Goal: Task Accomplishment & Management: Manage account settings

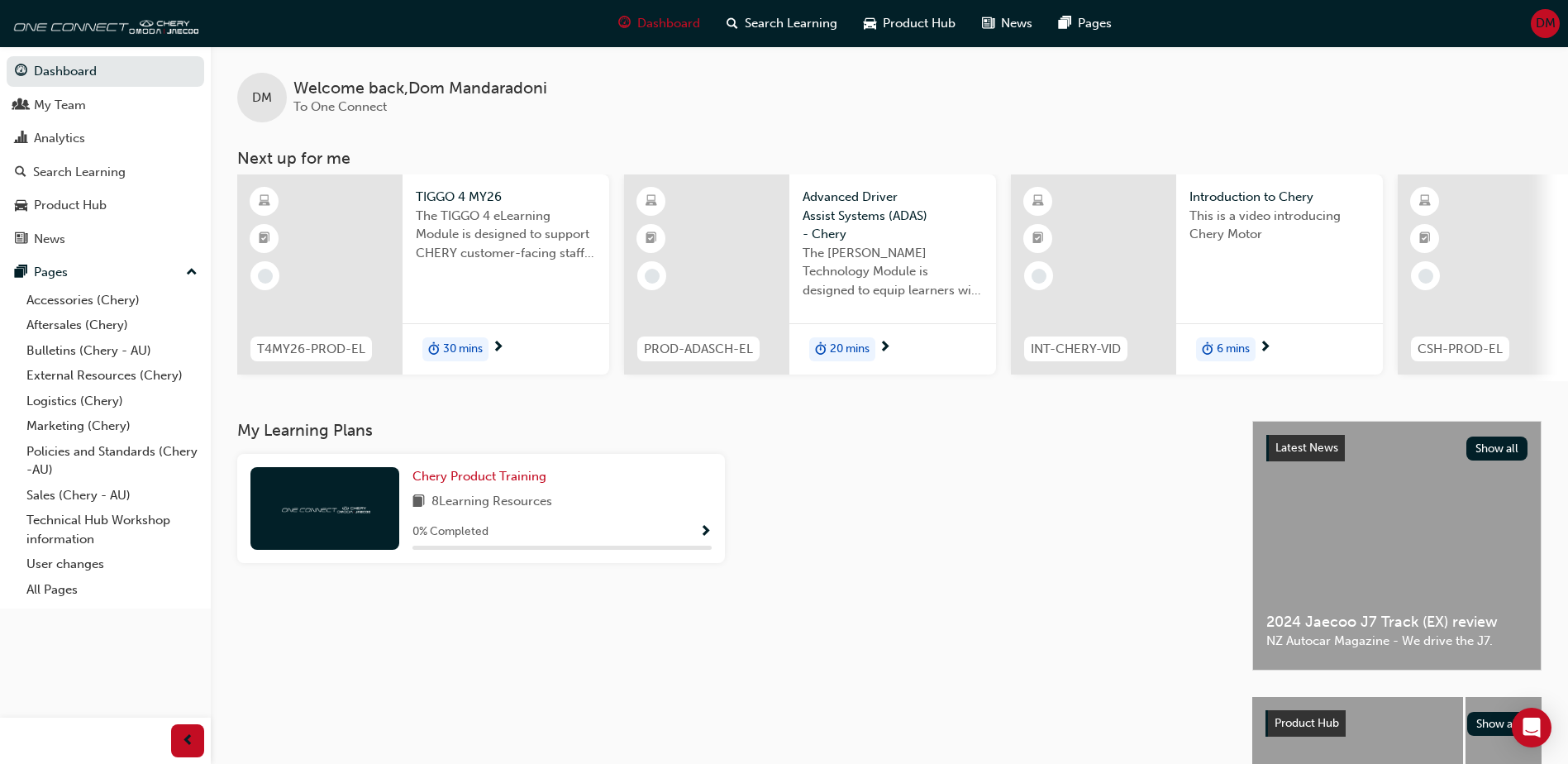
click at [1544, 24] on span "DM" at bounding box center [1546, 24] width 20 height 19
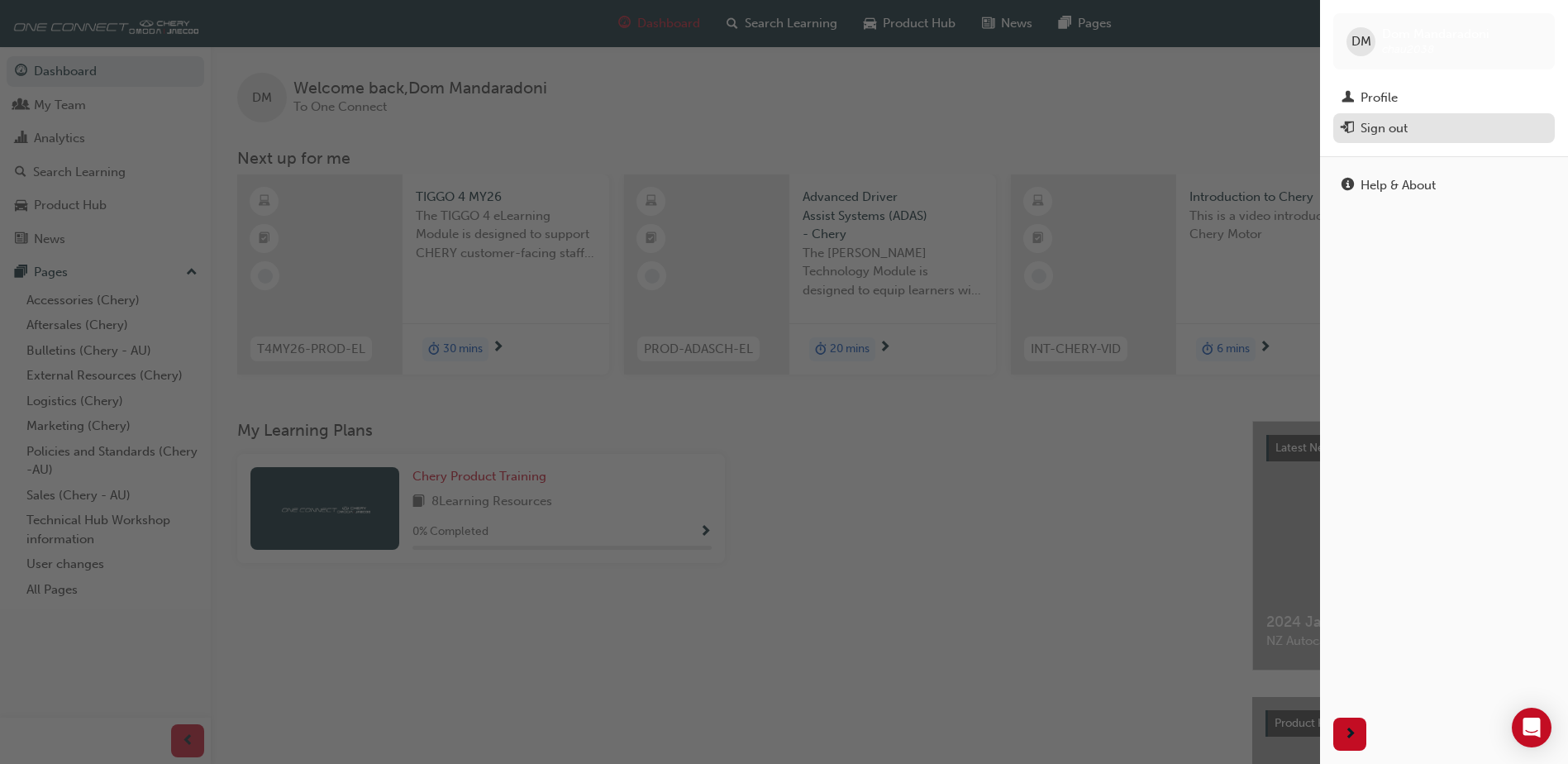
click at [1385, 125] on div "Sign out" at bounding box center [1384, 128] width 47 height 19
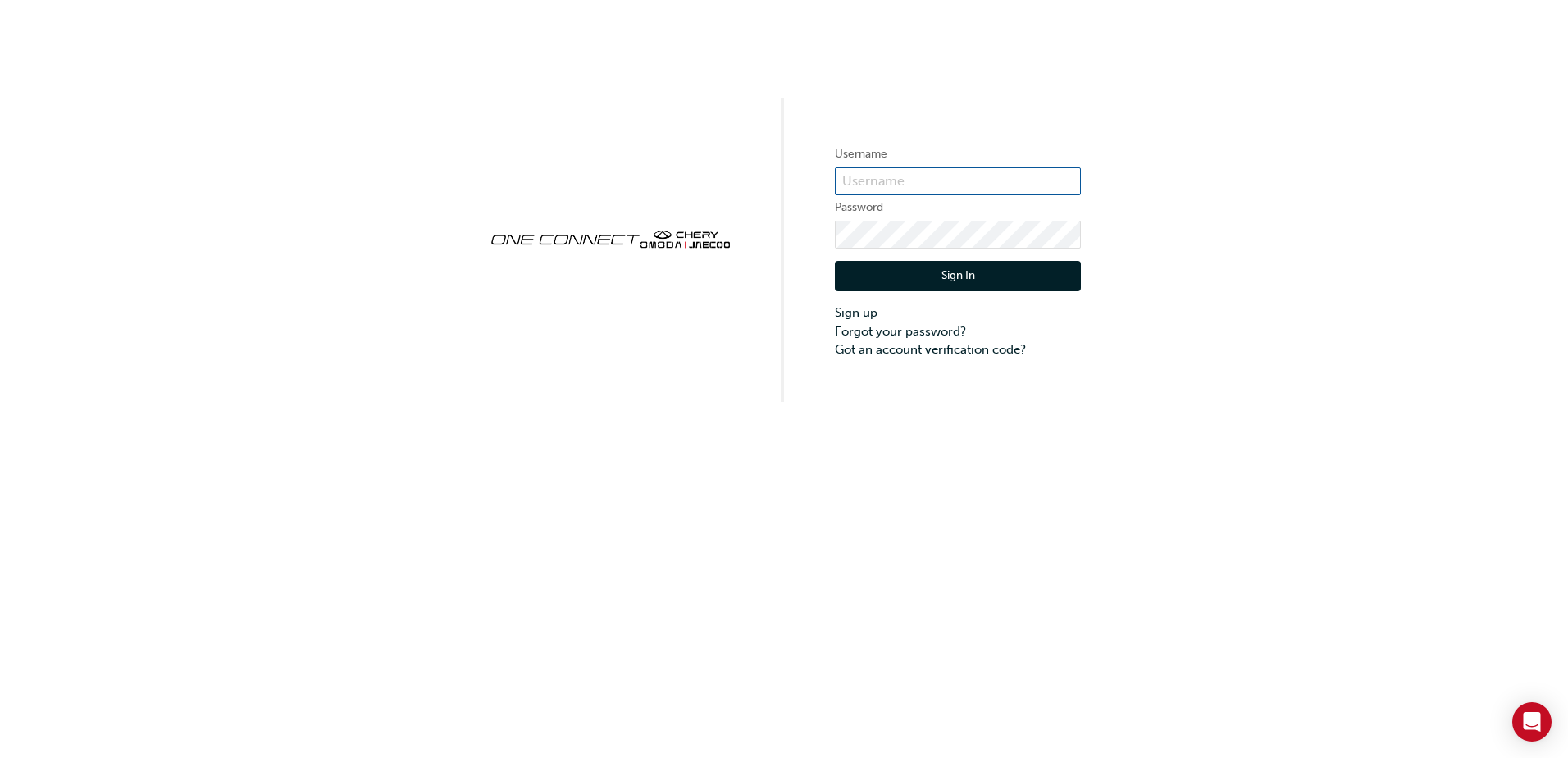
type input "CHAU2038"
click at [927, 178] on input "CHAU2038" at bounding box center [958, 181] width 246 height 28
click at [957, 279] on button "Sign In" at bounding box center [958, 276] width 246 height 31
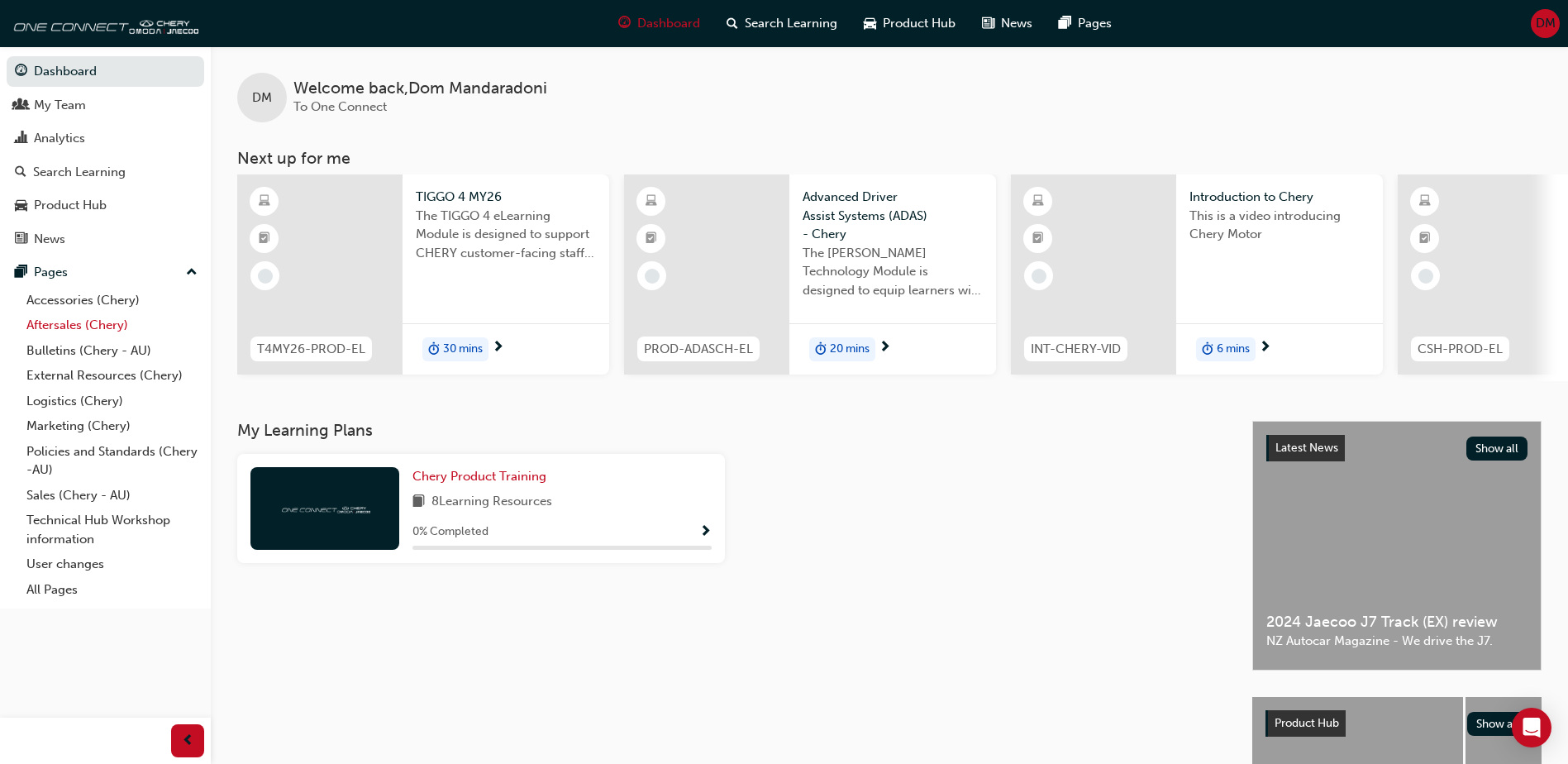
click at [71, 326] on link "Aftersales (Chery)" at bounding box center [112, 326] width 185 height 25
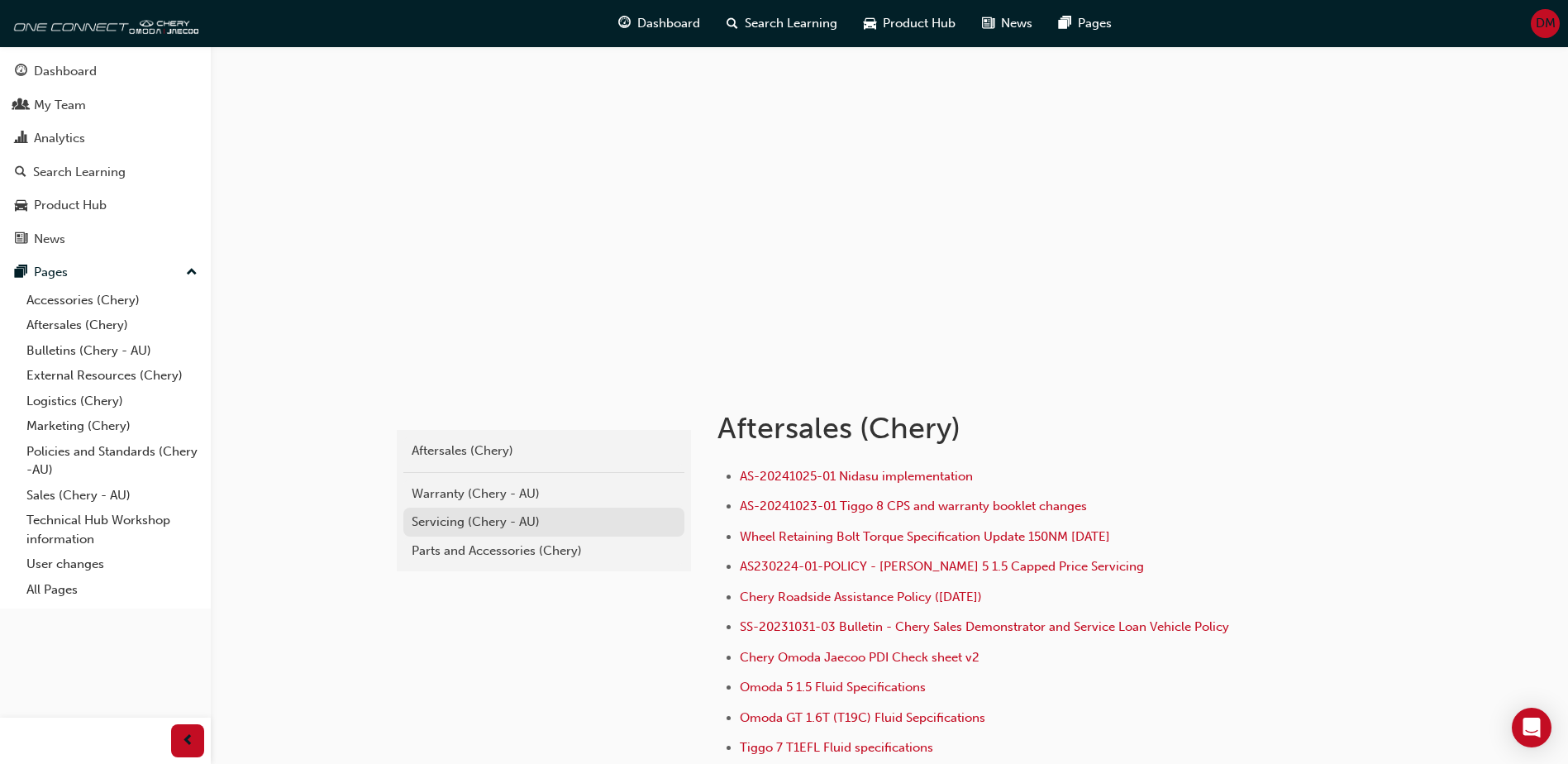
click at [446, 524] on div "Servicing (Chery - AU)" at bounding box center [544, 522] width 265 height 19
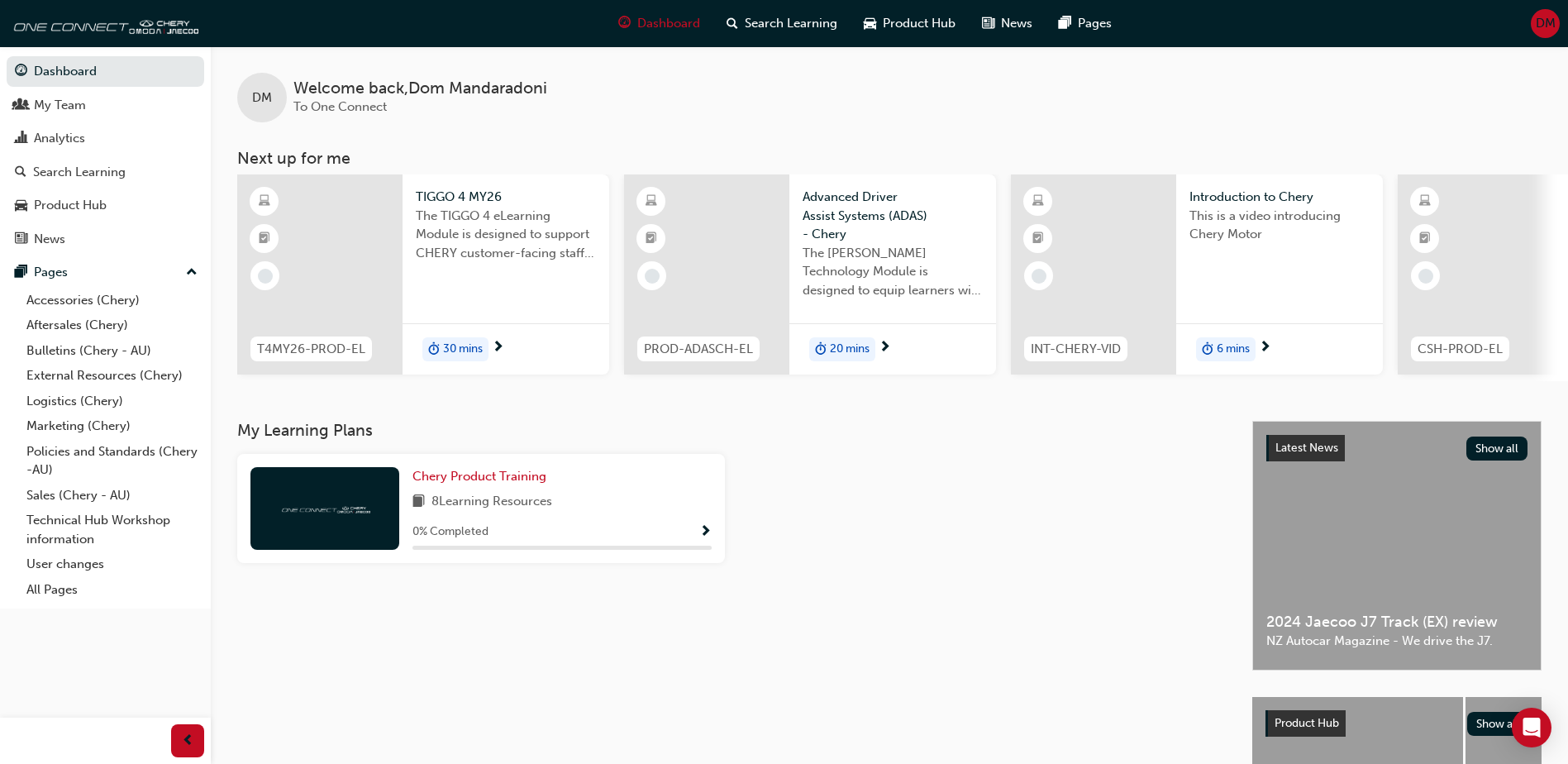
click at [191, 272] on span "up-icon" at bounding box center [192, 272] width 12 height 21
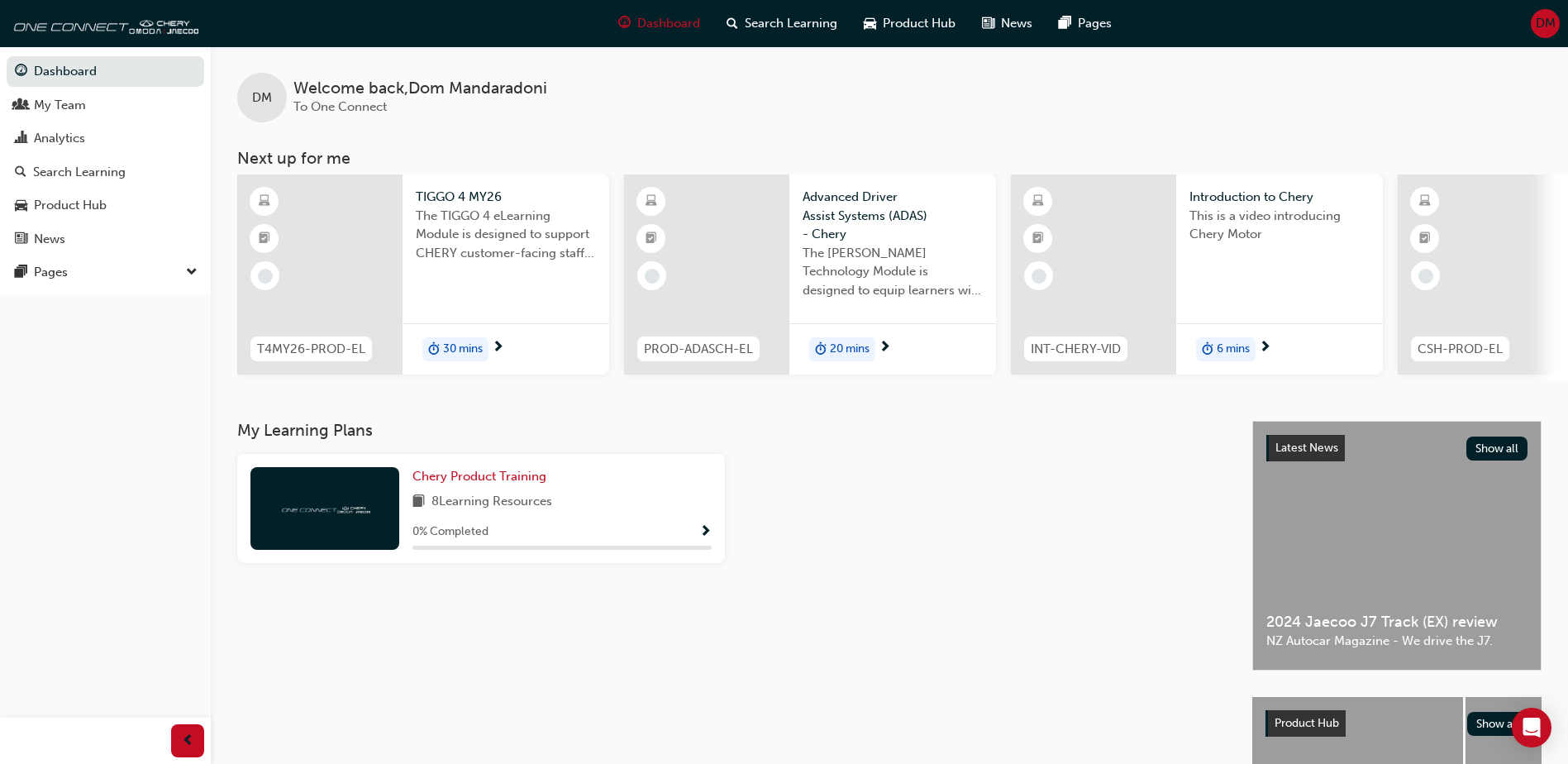
click at [191, 272] on span "down-icon" at bounding box center [192, 272] width 12 height 21
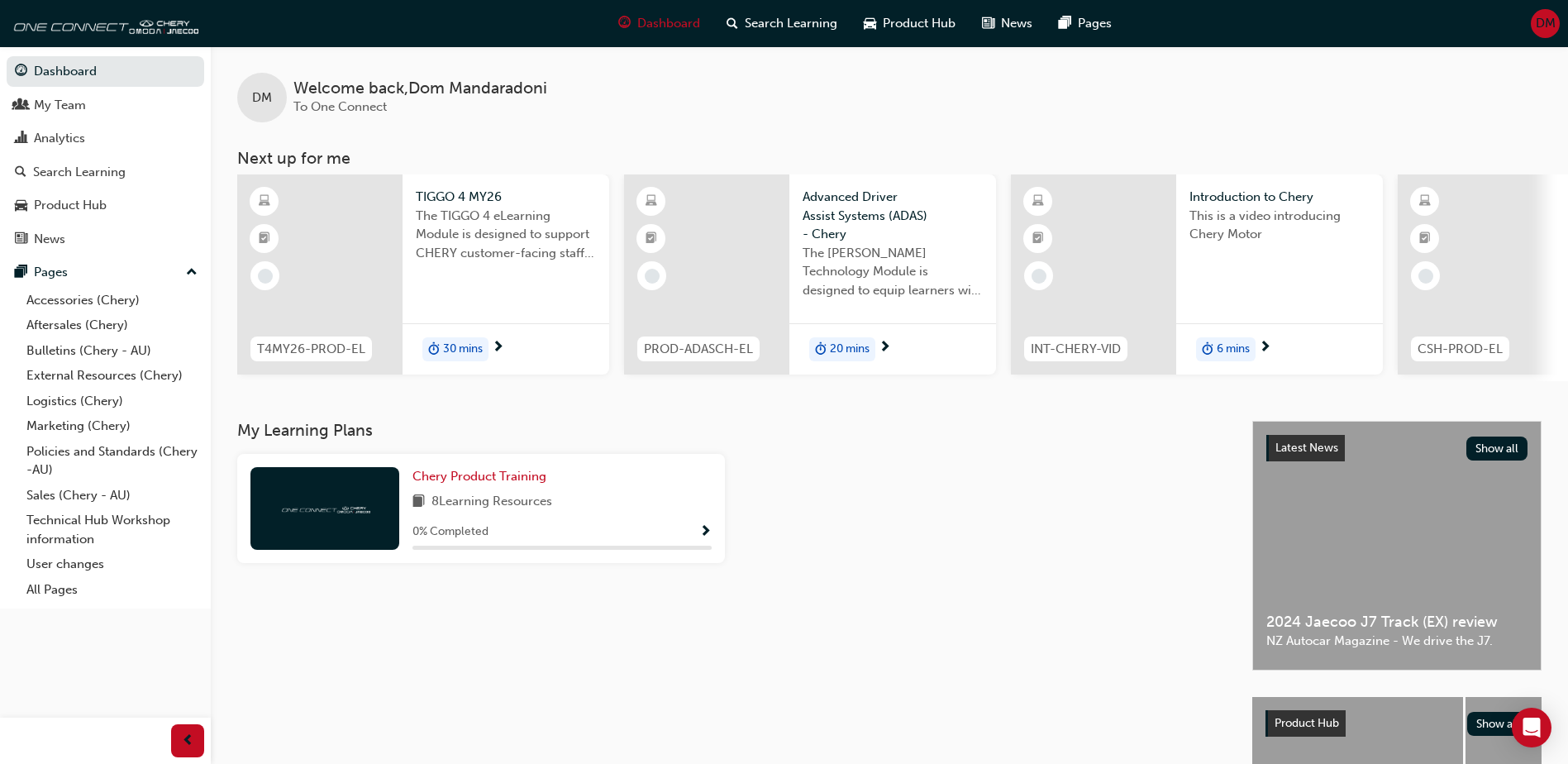
click at [1549, 14] on span "DM" at bounding box center [1546, 24] width 20 height 19
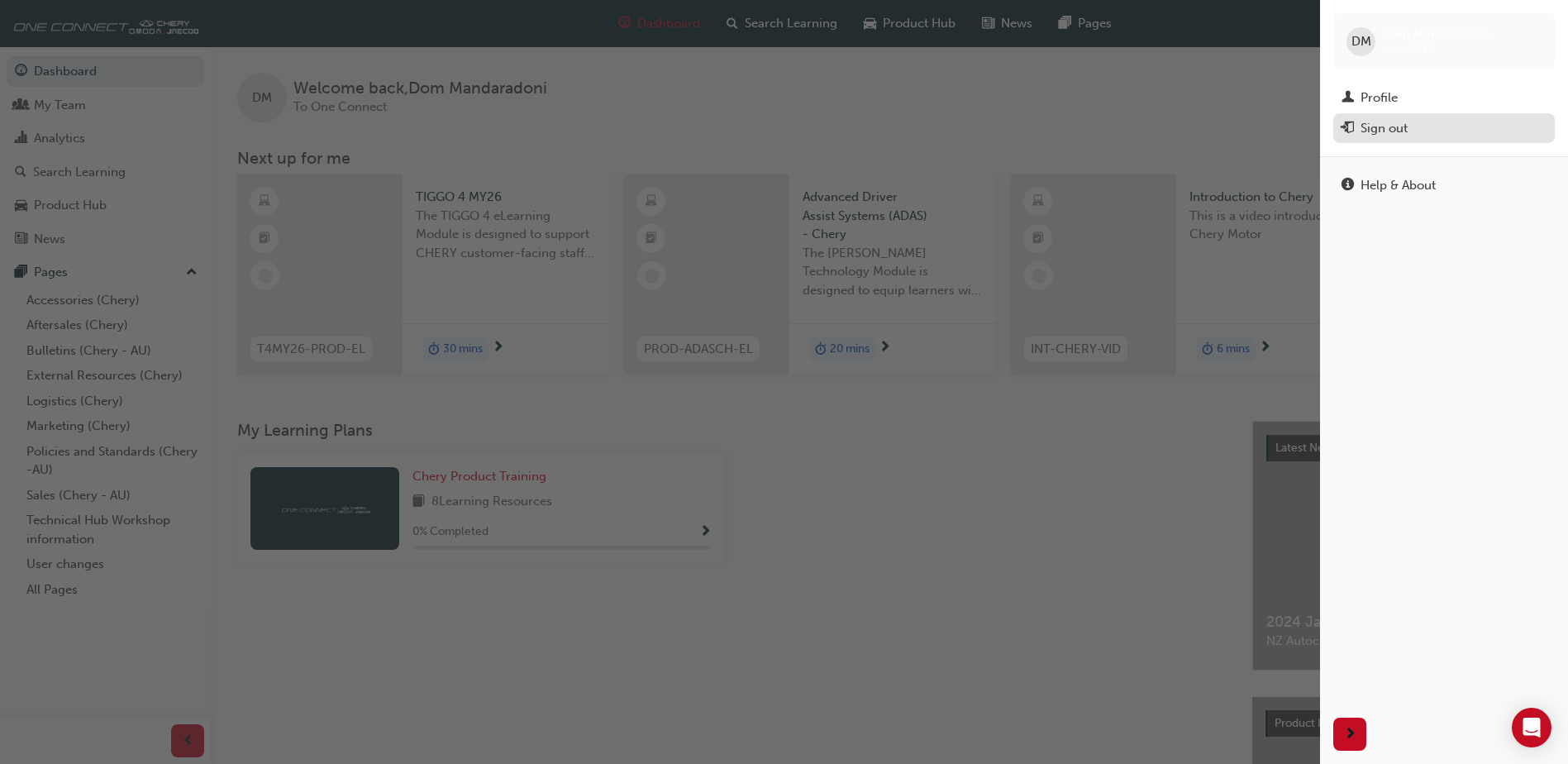
click at [1395, 127] on div "Sign out" at bounding box center [1384, 128] width 47 height 19
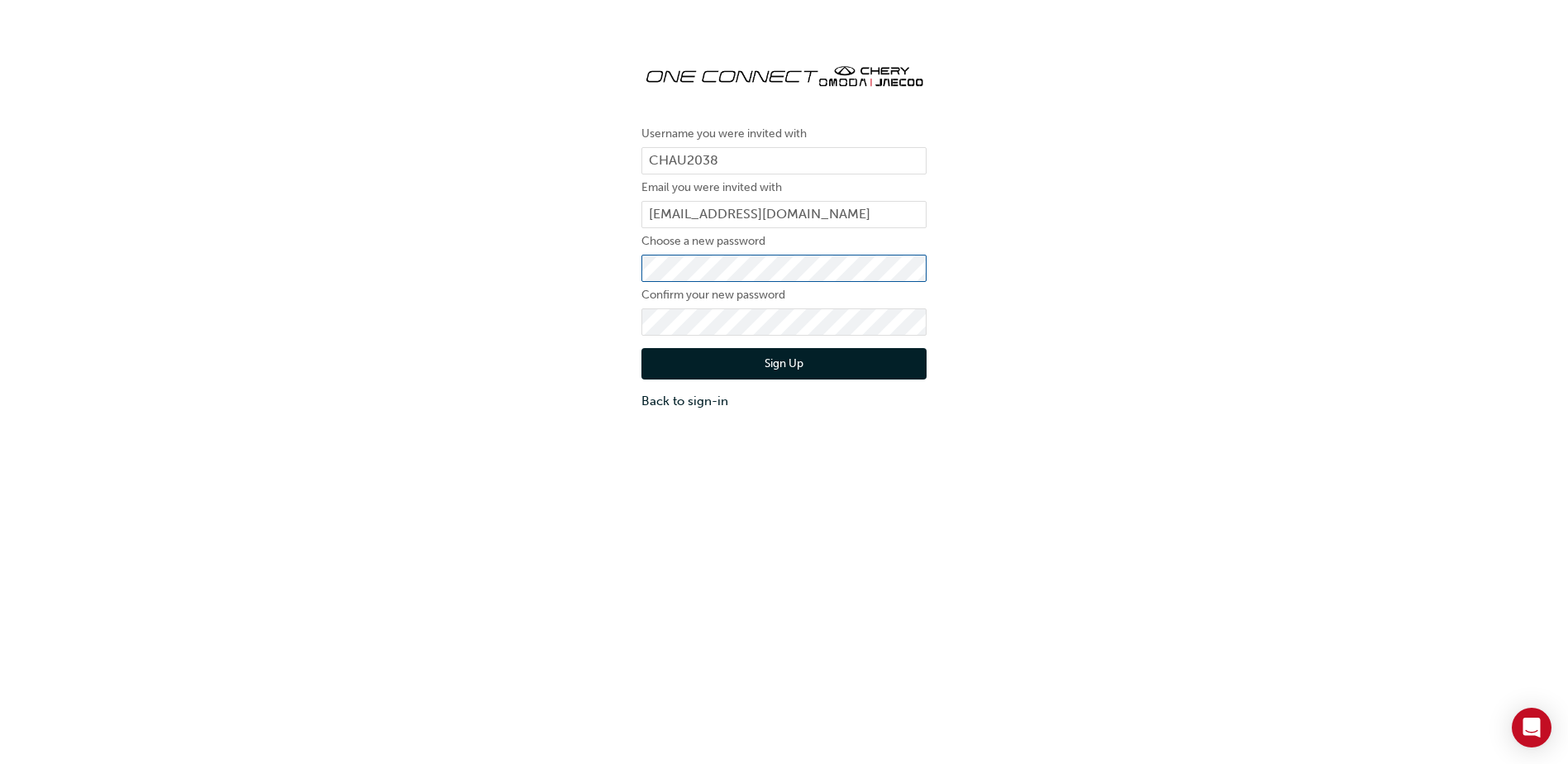
click at [588, 265] on div "Username you were invited with CHAU2038 Email you were invited with aftersales@…" at bounding box center [784, 229] width 1568 height 385
click at [1018, 291] on div "Username you were invited with CHAU2038 Email you were invited with aftersales@…" at bounding box center [784, 229] width 1568 height 385
click at [1006, 365] on div "Username you were invited with CHAU2038 Email you were invited with aftersales@…" at bounding box center [784, 229] width 1568 height 385
click at [779, 365] on button "Sign Up" at bounding box center [784, 363] width 285 height 31
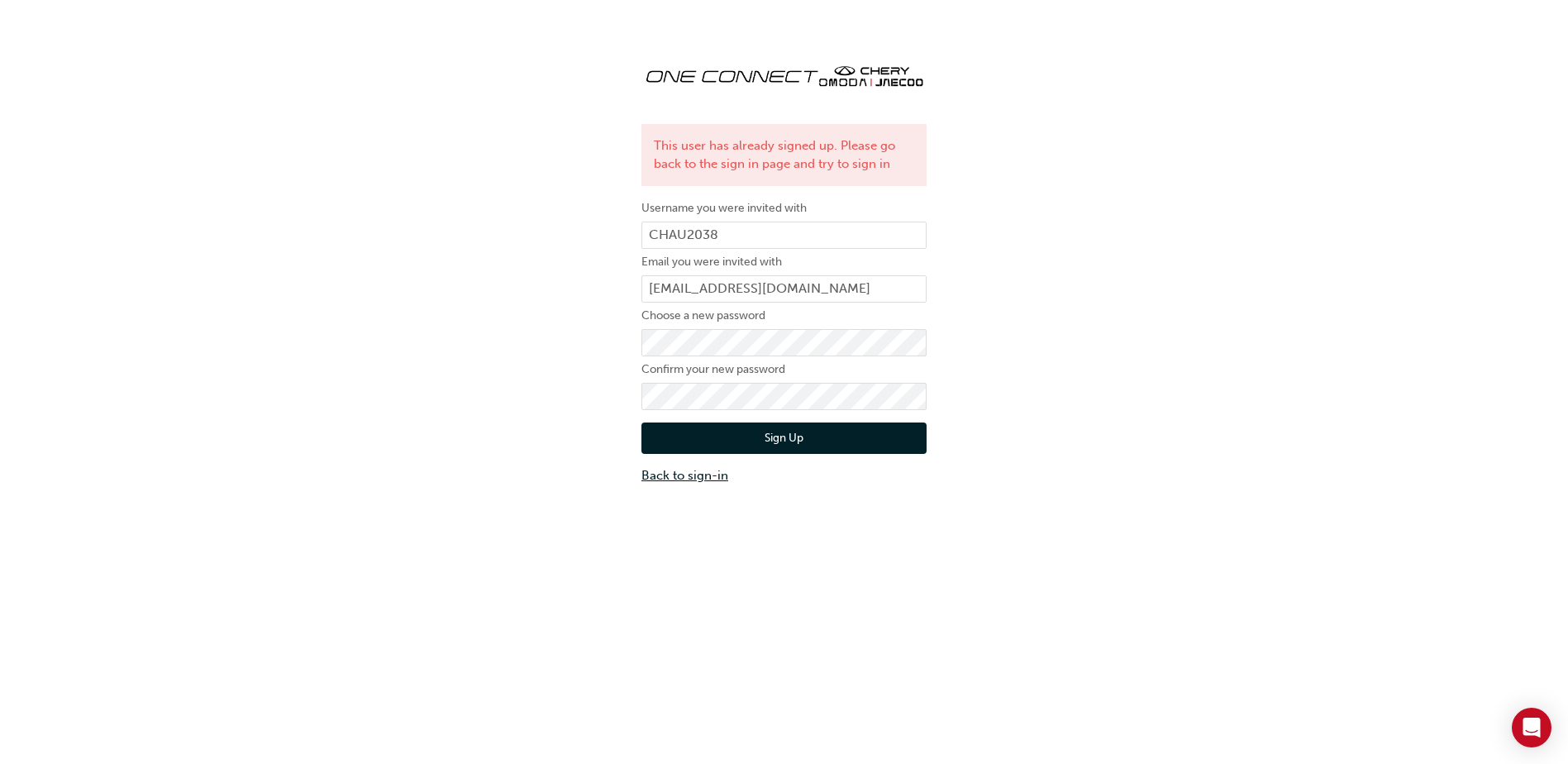
click at [690, 475] on link "Back to sign-in" at bounding box center [784, 476] width 285 height 19
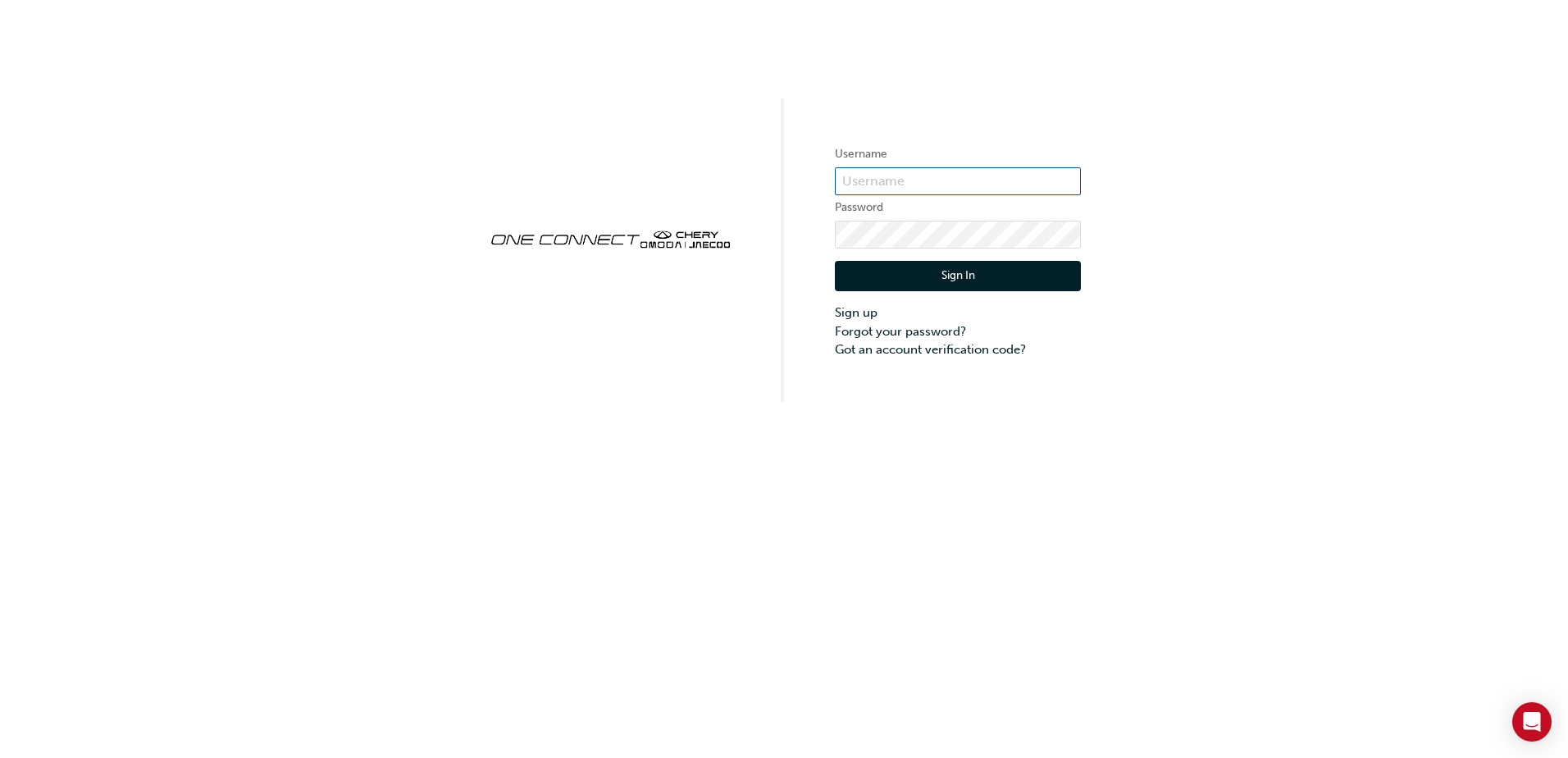
type input "CHAU2038"
drag, startPoint x: 1183, startPoint y: 268, endPoint x: 1167, endPoint y: 264, distance: 16.5
click at [1182, 263] on div "Username CHAU2038 Password Sign In Sign up Forgot your password? Got an account…" at bounding box center [784, 201] width 1568 height 402
click at [945, 274] on button "Sign In" at bounding box center [958, 276] width 246 height 31
